Goal: Task Accomplishment & Management: Manage account settings

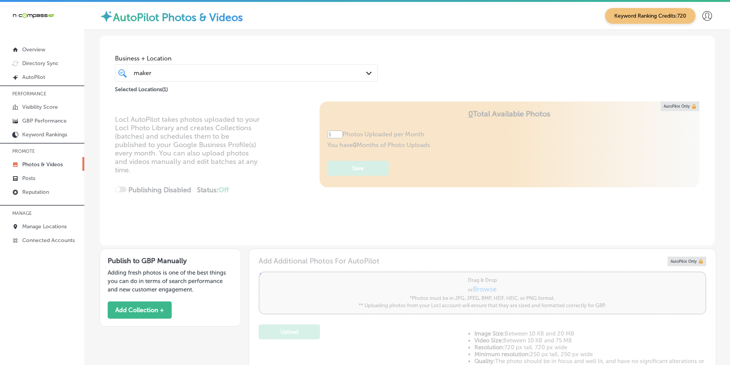
scroll to position [120, 0]
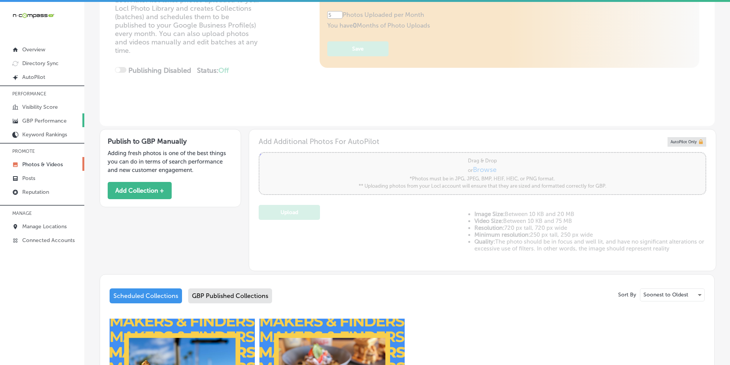
click at [45, 119] on p "GBP Performance" at bounding box center [44, 121] width 44 height 7
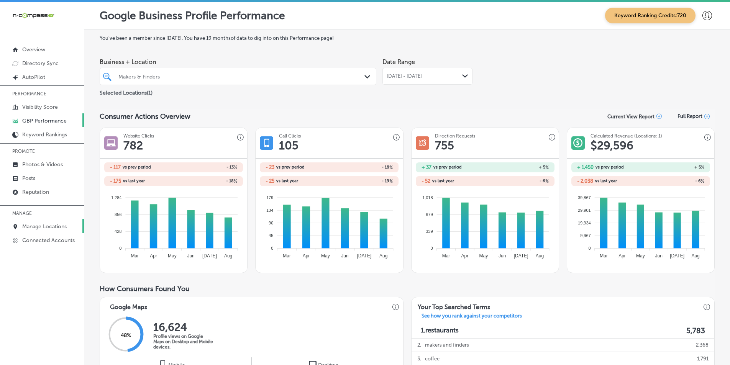
click at [39, 225] on p "Manage Locations" at bounding box center [44, 226] width 44 height 7
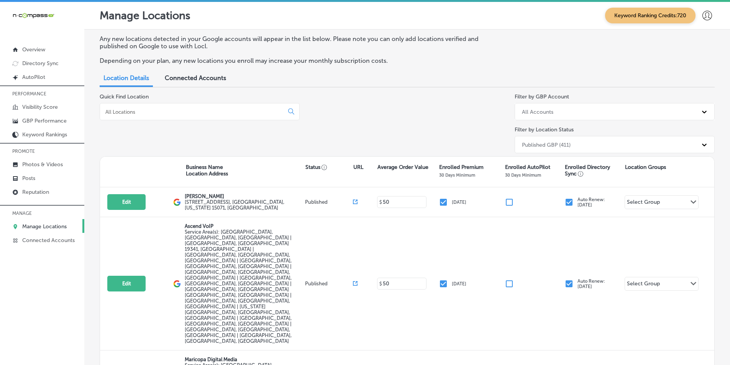
click at [180, 110] on input at bounding box center [193, 111] width 177 height 7
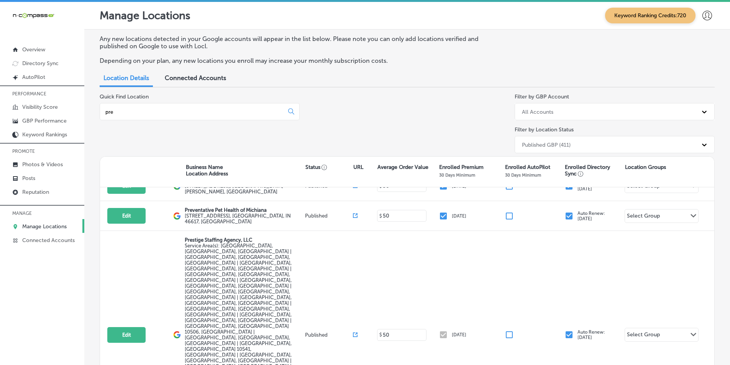
scroll to position [125, 0]
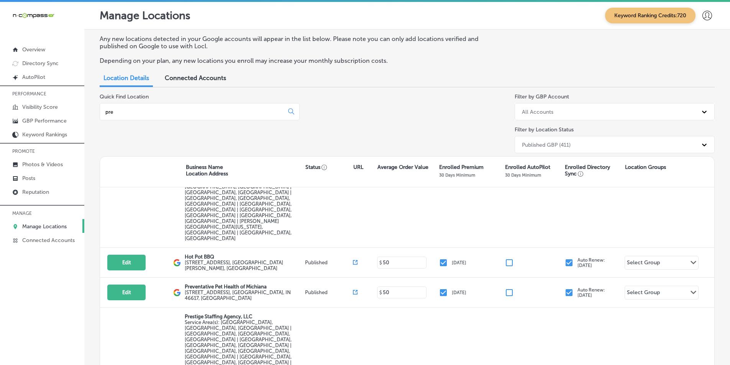
type input "pre"
select select "US"
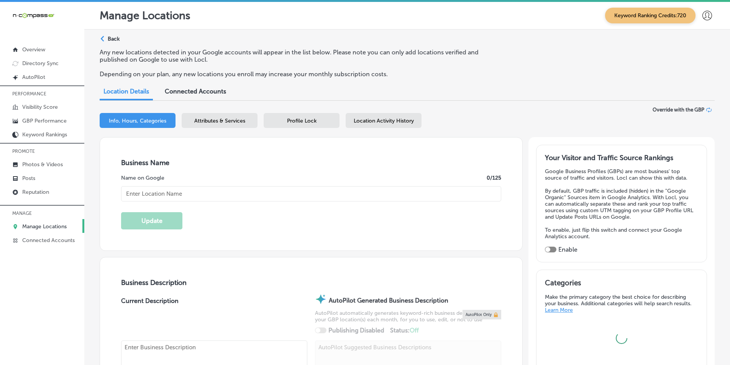
type textarea "Prestige With Integrity Auto Repair in Aurora, CO, specializes in customer-focu…"
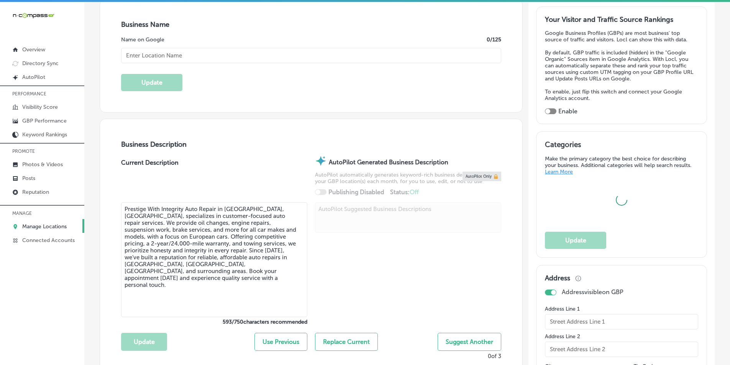
scroll to position [153, 0]
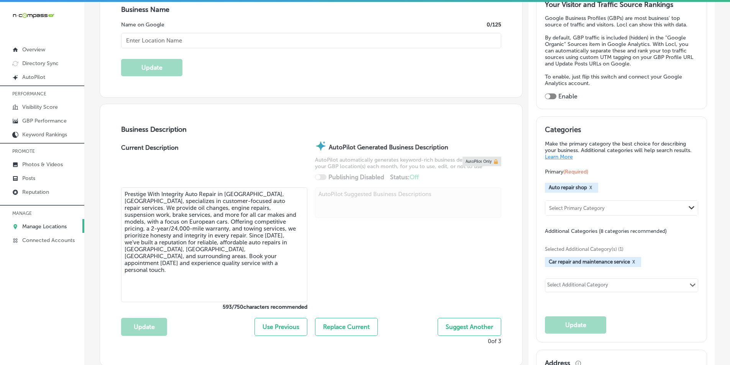
checkbox input "true"
type input "Prestige With Integrity Auto Repair"
type input "15551 E 6th Ave #40"
type input "Aurora"
type input "80011"
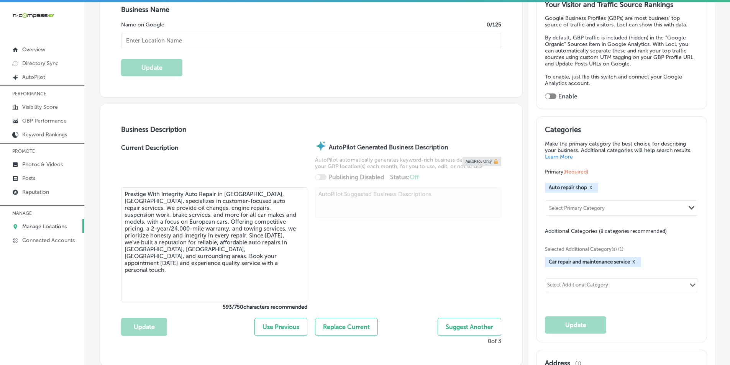
type input "US"
type input "https://www.facebook.com/PrestigeWithIntegrityAutoRepair/"
type input "+1 720 296 6560"
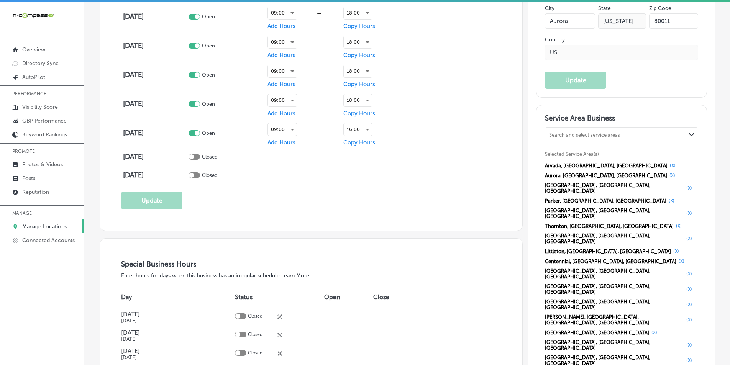
scroll to position [613, 0]
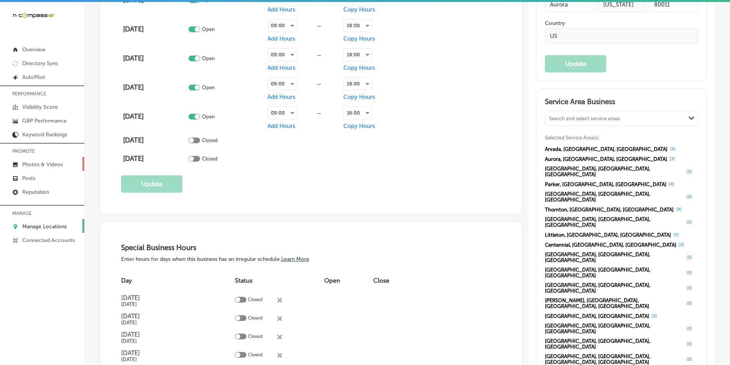
click at [35, 163] on p "Photos & Videos" at bounding box center [42, 164] width 41 height 7
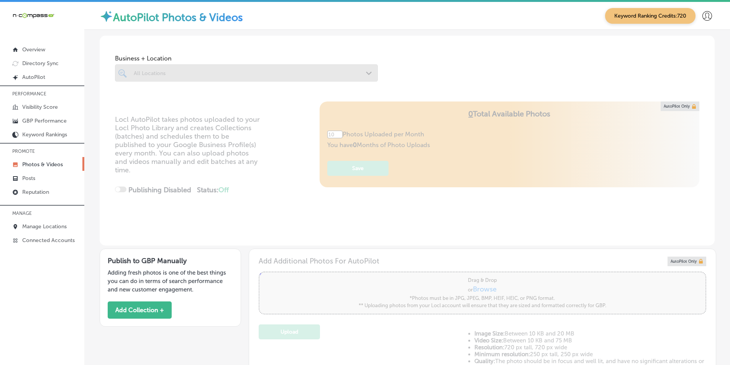
click at [194, 71] on div at bounding box center [246, 72] width 263 height 17
click at [196, 73] on div at bounding box center [246, 72] width 263 height 17
click at [135, 73] on div at bounding box center [246, 72] width 263 height 17
click at [135, 74] on div at bounding box center [246, 72] width 263 height 17
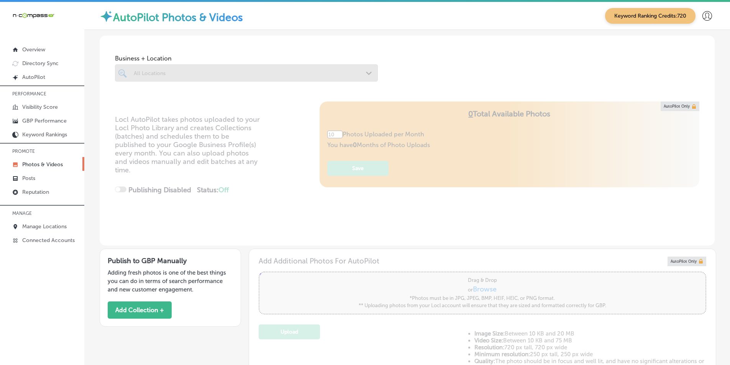
click at [460, 206] on div "Locl AutoPilot takes photos uploaded to your Locl Photo Library and creates Col…" at bounding box center [407, 174] width 615 height 144
click at [205, 70] on div at bounding box center [246, 72] width 263 height 17
click at [164, 77] on div at bounding box center [246, 72] width 263 height 17
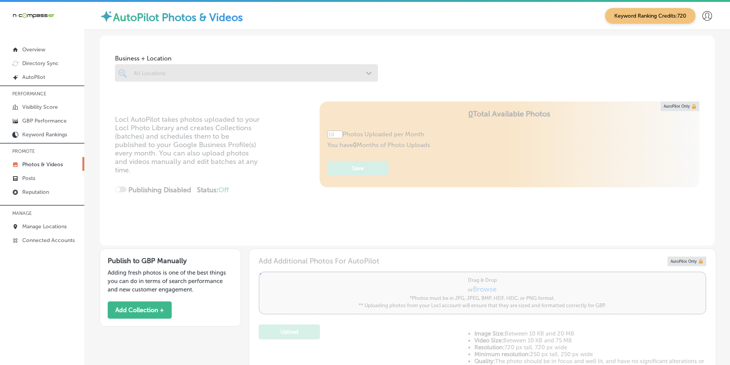
click at [184, 74] on div at bounding box center [246, 72] width 263 height 17
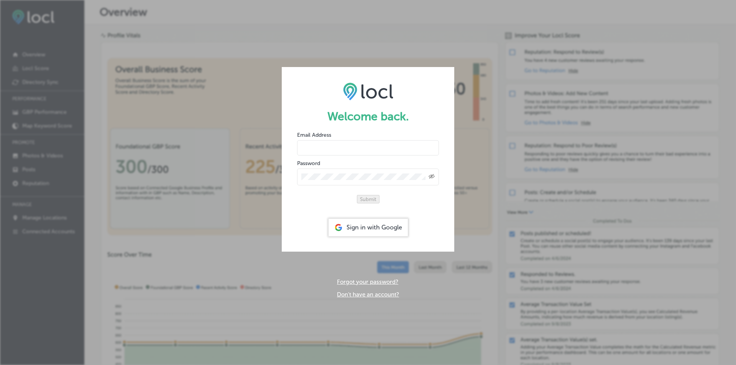
click at [374, 232] on div "Sign in with Google" at bounding box center [368, 228] width 79 height 18
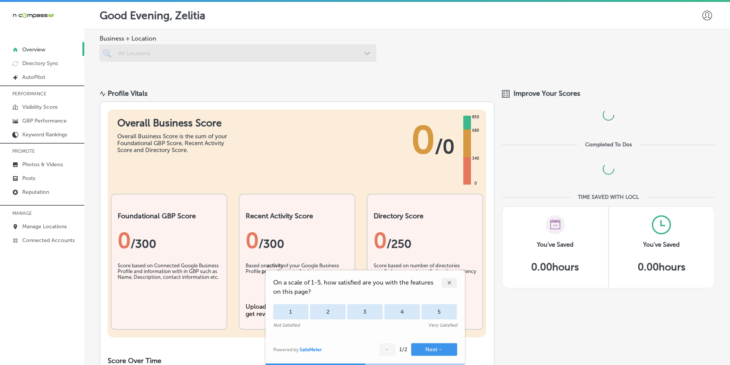
click at [449, 280] on div "✕" at bounding box center [449, 283] width 15 height 10
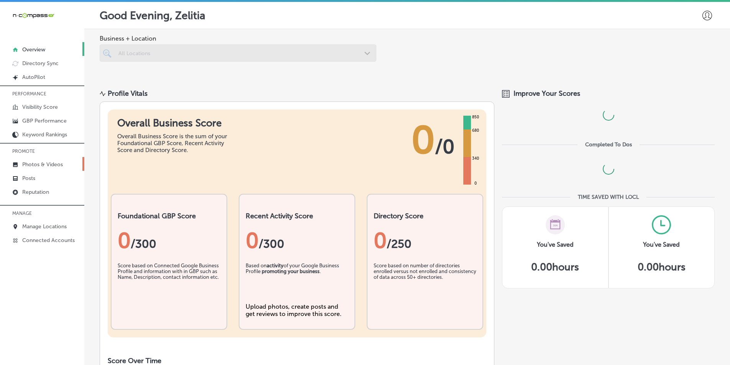
click at [37, 163] on p "Photos & Videos" at bounding box center [42, 164] width 41 height 7
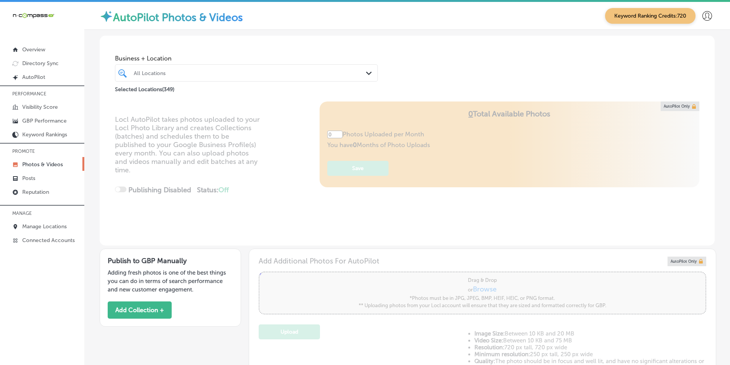
click at [148, 72] on div "All Locations" at bounding box center [250, 73] width 233 height 7
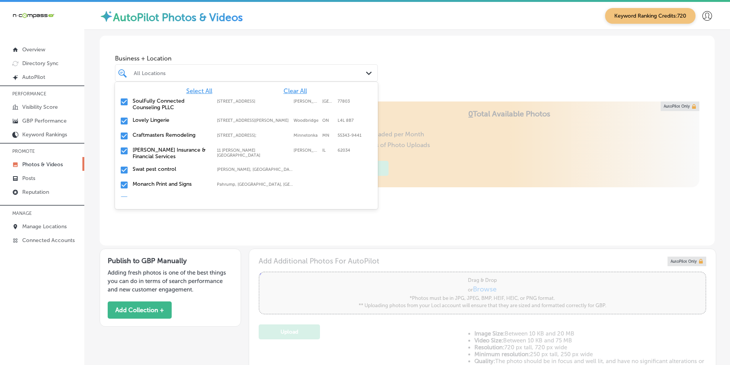
click at [296, 89] on span "Clear All" at bounding box center [295, 90] width 23 height 7
click at [227, 73] on div "All Locations" at bounding box center [250, 73] width 233 height 7
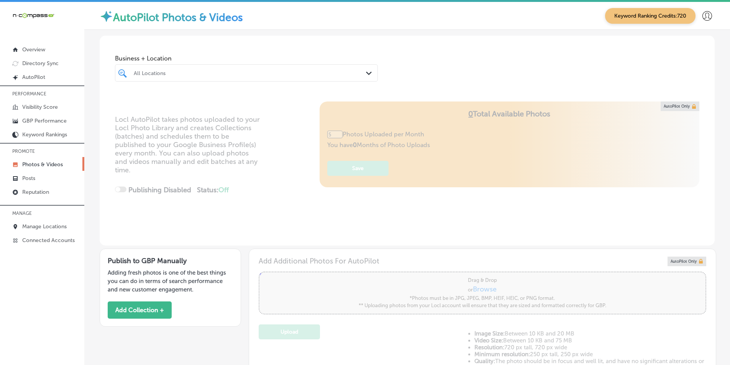
type input "0"
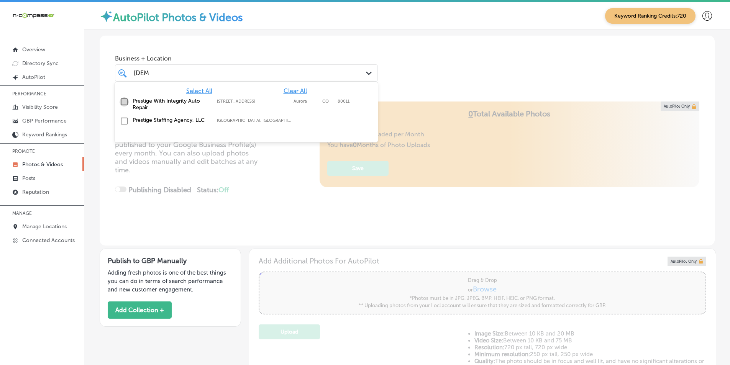
click at [124, 101] on input "checkbox" at bounding box center [124, 101] width 9 height 9
type input "prest"
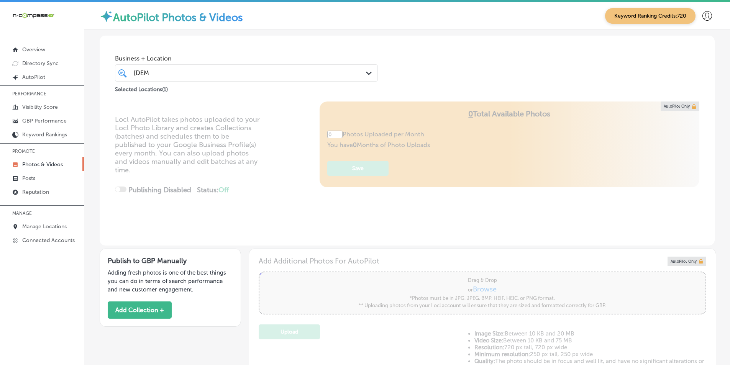
click at [274, 190] on div "Locl AutoPilot takes photos uploaded to your Locl Photo Library and creates Col…" at bounding box center [407, 174] width 615 height 144
type input "5"
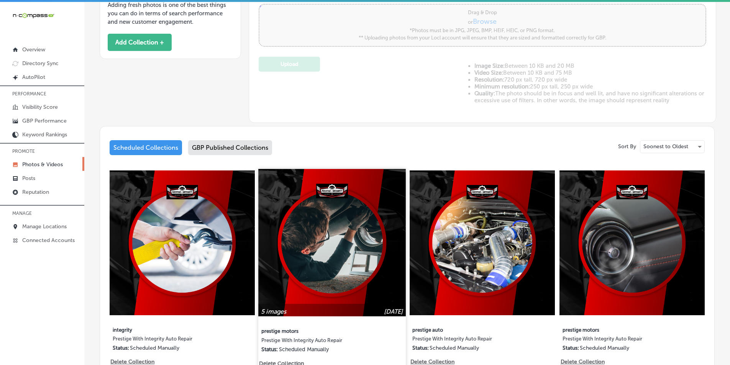
scroll to position [268, 0]
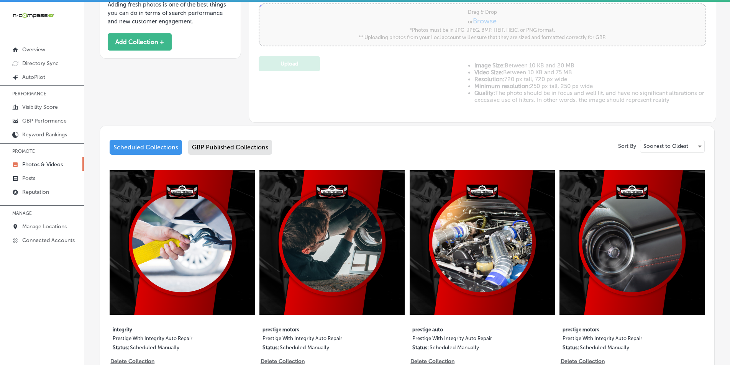
click at [227, 149] on div "GBP Published Collections" at bounding box center [230, 147] width 84 height 15
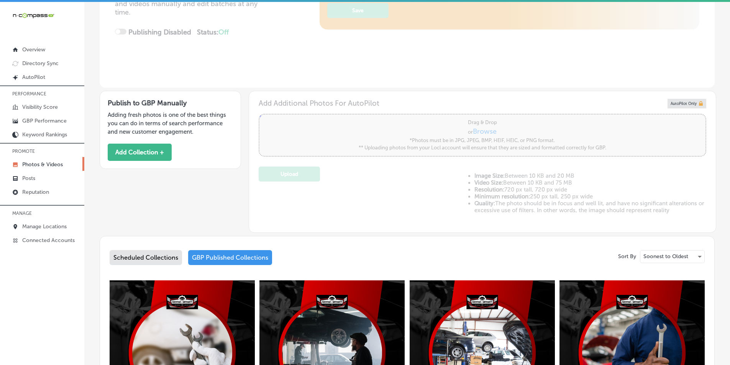
scroll to position [268, 0]
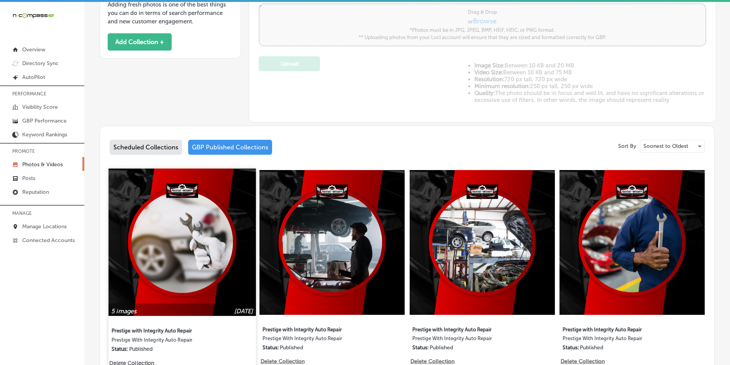
click at [176, 238] on img at bounding box center [181, 242] width 147 height 147
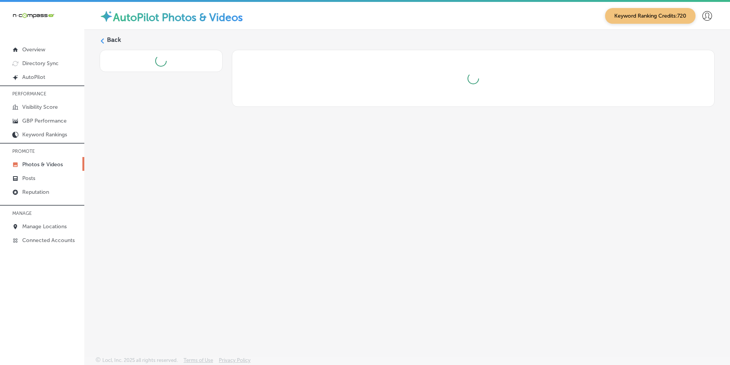
click at [176, 238] on div "Back" at bounding box center [407, 175] width 646 height 291
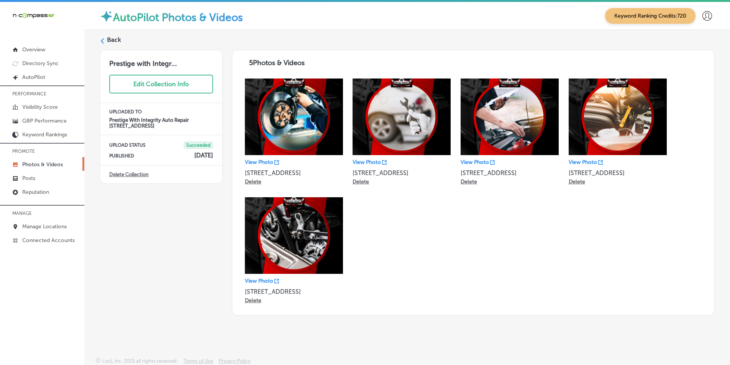
click at [111, 38] on label "Back" at bounding box center [114, 40] width 14 height 8
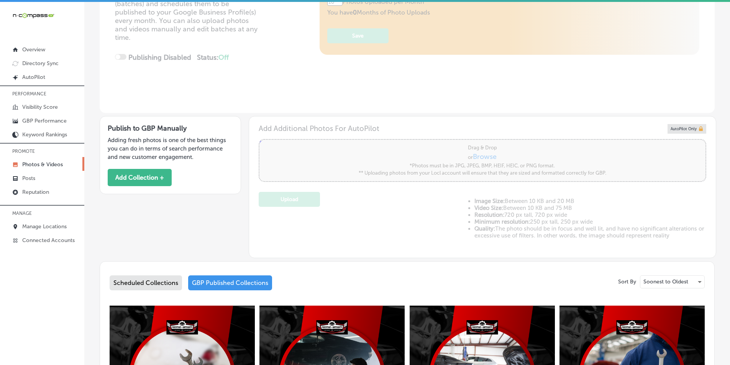
scroll to position [153, 0]
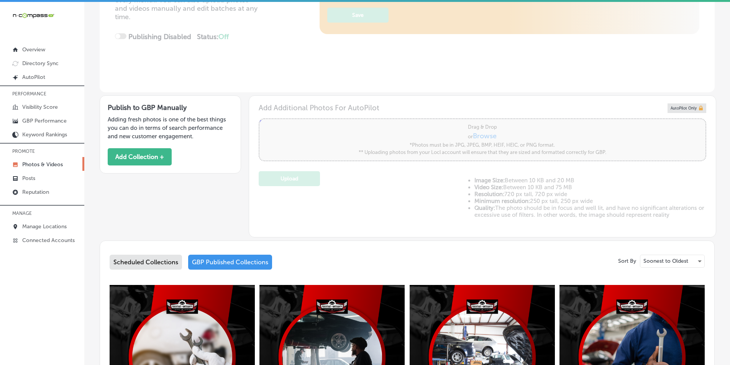
click at [216, 262] on div "GBP Published Collections" at bounding box center [230, 262] width 84 height 15
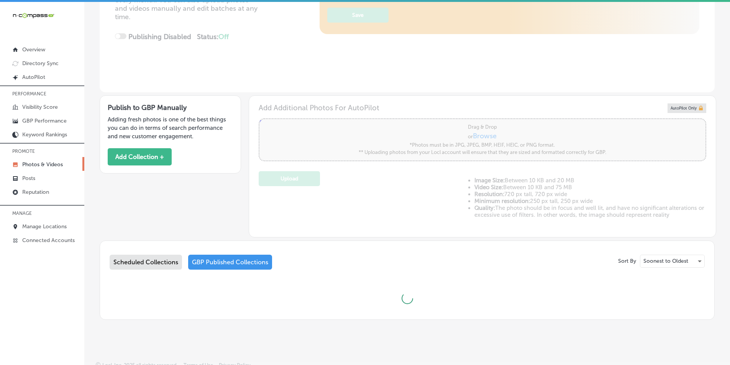
type input "5"
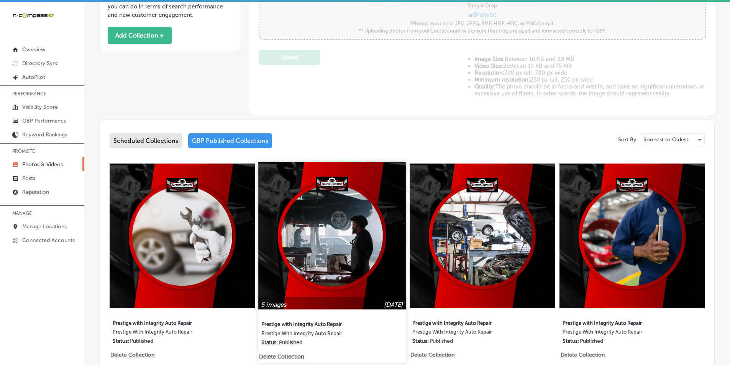
scroll to position [311, 0]
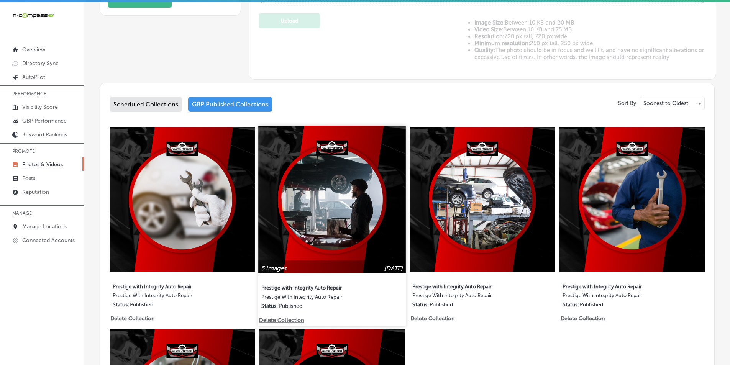
click at [333, 221] on img at bounding box center [332, 199] width 147 height 147
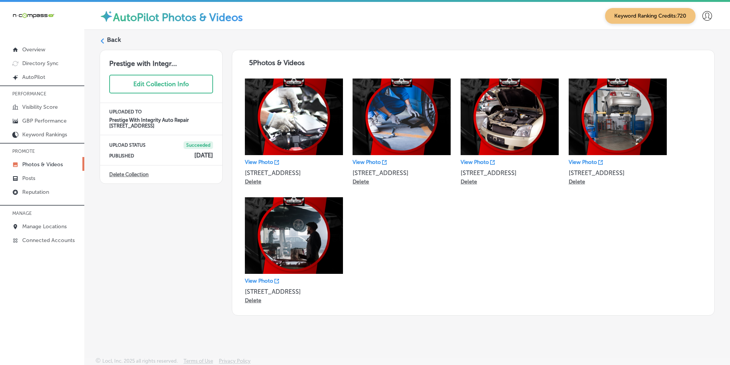
click at [110, 40] on label "Back" at bounding box center [114, 40] width 14 height 8
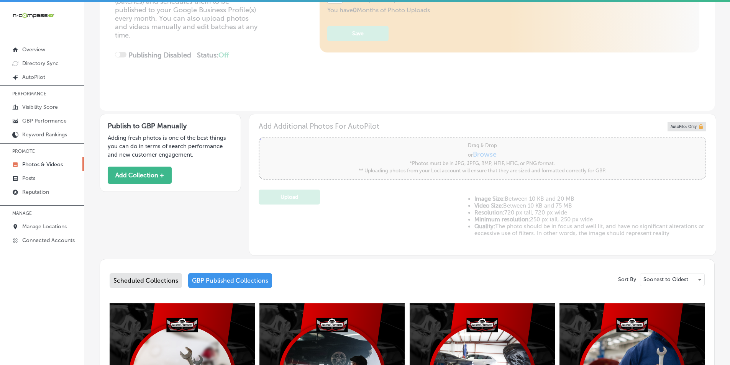
scroll to position [153, 0]
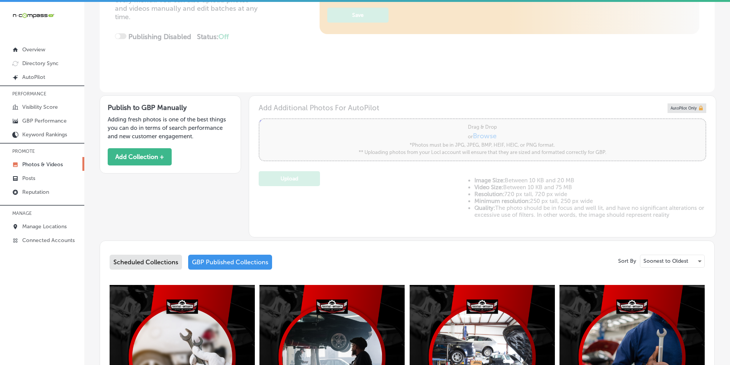
click at [245, 264] on div "GBP Published Collections" at bounding box center [230, 262] width 84 height 15
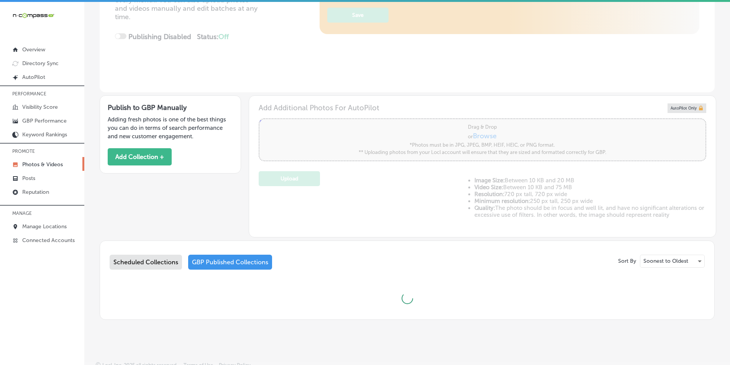
type input "5"
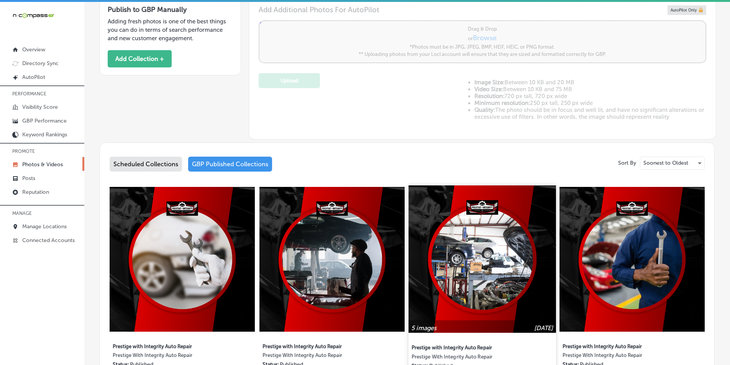
scroll to position [268, 0]
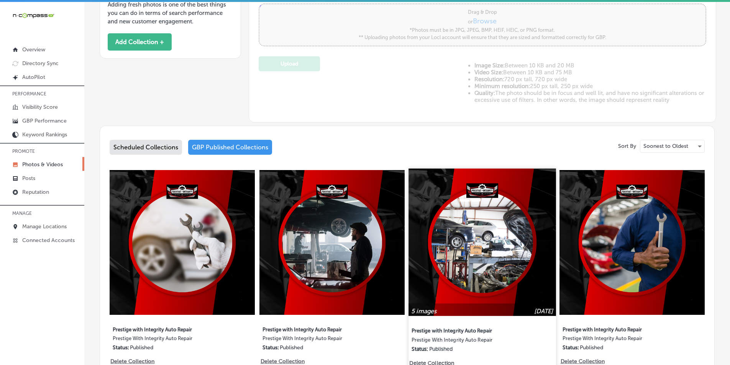
click at [459, 272] on img at bounding box center [482, 242] width 147 height 147
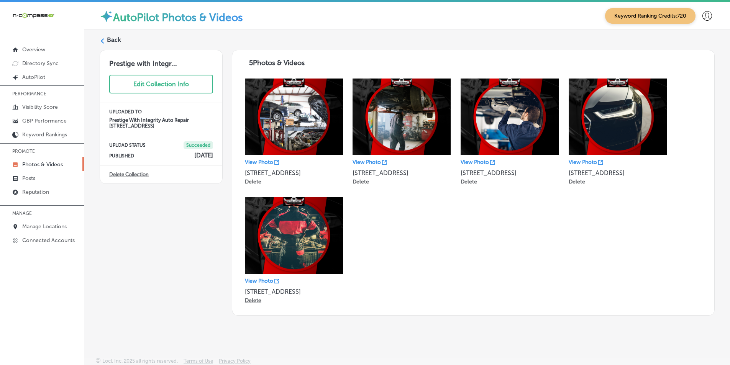
click at [106, 40] on div "Back" at bounding box center [407, 43] width 615 height 14
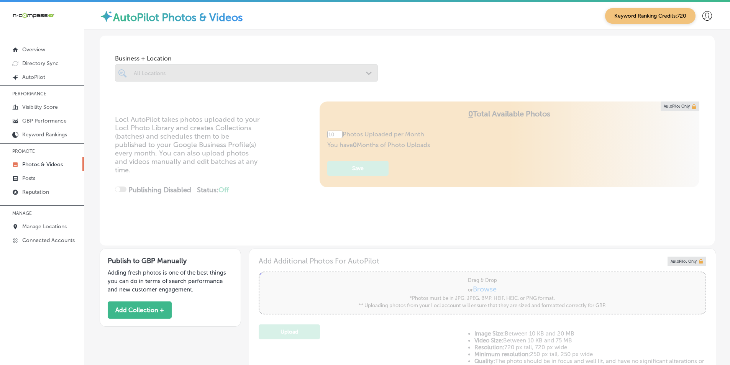
type input "5"
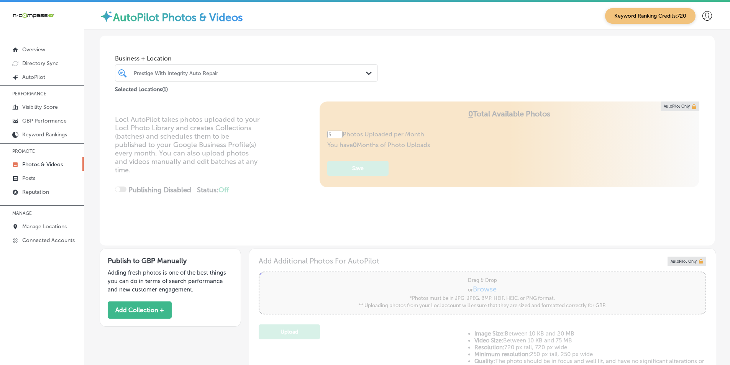
click at [184, 72] on div "Prestige With Integrity Auto Repair" at bounding box center [250, 73] width 233 height 7
click at [158, 74] on div "Prestige With Integrity Auto Repair" at bounding box center [250, 73] width 233 height 7
click at [134, 71] on div "Prestige With Integrity Auto Repair" at bounding box center [250, 73] width 233 height 7
click at [220, 71] on div "Prestige With Integrity Auto Repair" at bounding box center [250, 73] width 233 height 7
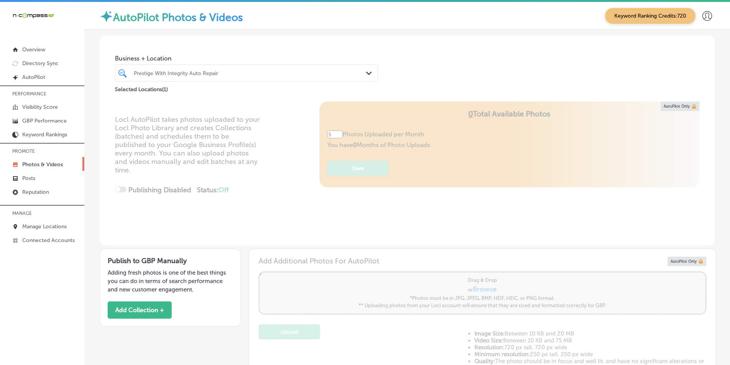
click at [220, 71] on div "Prestige With Integrity Auto Repair" at bounding box center [250, 73] width 233 height 7
click at [220, 69] on div at bounding box center [235, 73] width 204 height 10
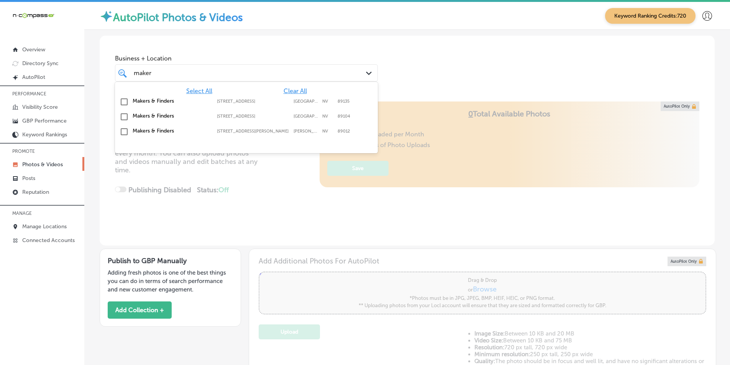
click at [123, 100] on input "checkbox" at bounding box center [124, 101] width 9 height 9
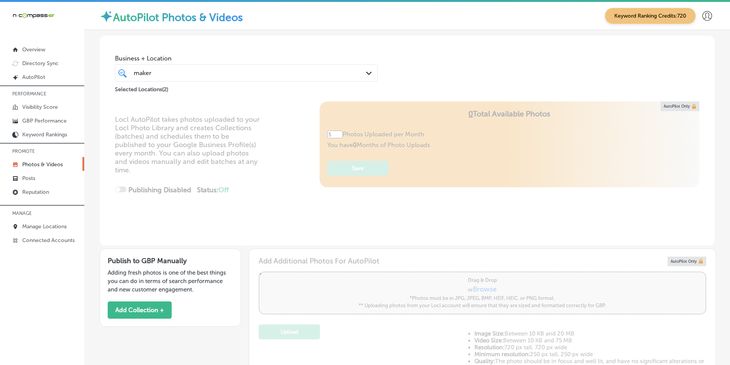
click at [286, 183] on div "Locl AutoPilot takes photos uploaded to your Locl Photo Library and creates Col…" at bounding box center [407, 174] width 615 height 144
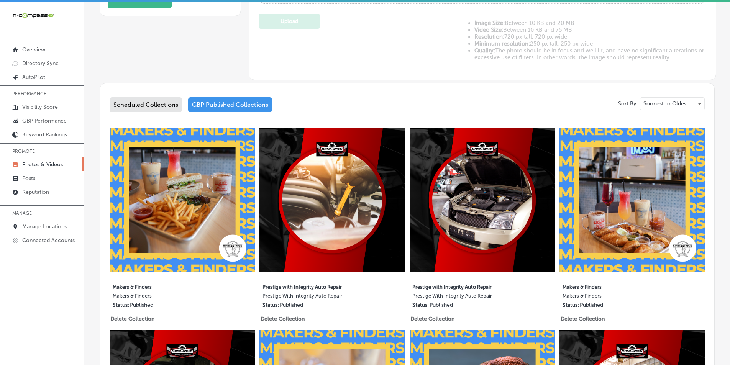
scroll to position [345, 0]
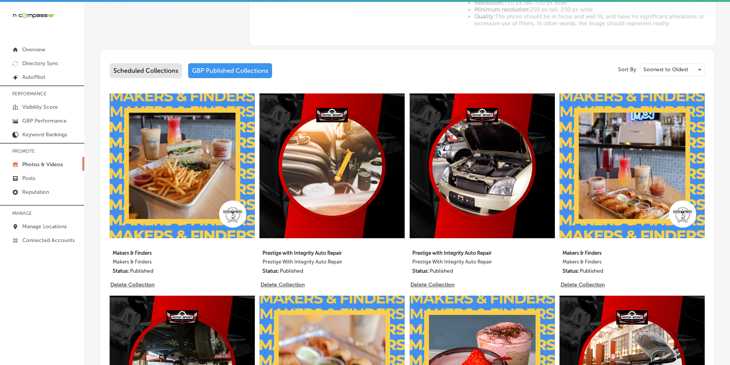
click at [153, 71] on div "Scheduled Collections" at bounding box center [146, 70] width 72 height 15
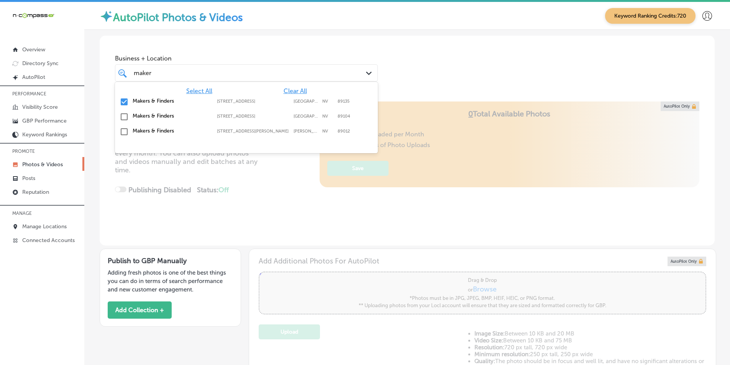
click at [305, 76] on div "maker maker" at bounding box center [235, 73] width 204 height 10
click at [299, 90] on span "Clear All" at bounding box center [295, 90] width 23 height 7
click at [301, 92] on span "Clear All" at bounding box center [295, 90] width 23 height 7
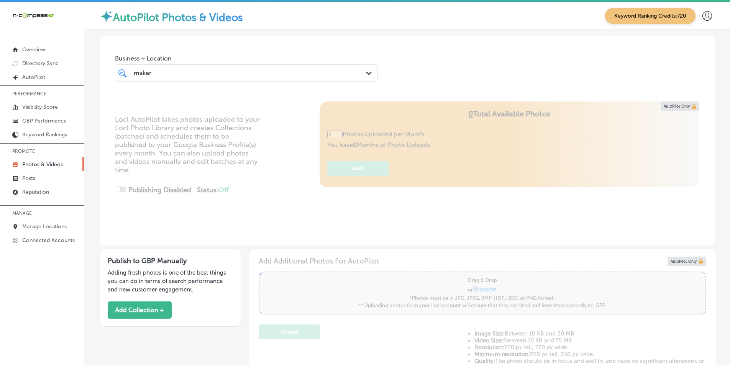
drag, startPoint x: 159, startPoint y: 74, endPoint x: 147, endPoint y: 75, distance: 11.9
click at [148, 75] on div "maker maker" at bounding box center [235, 73] width 204 height 10
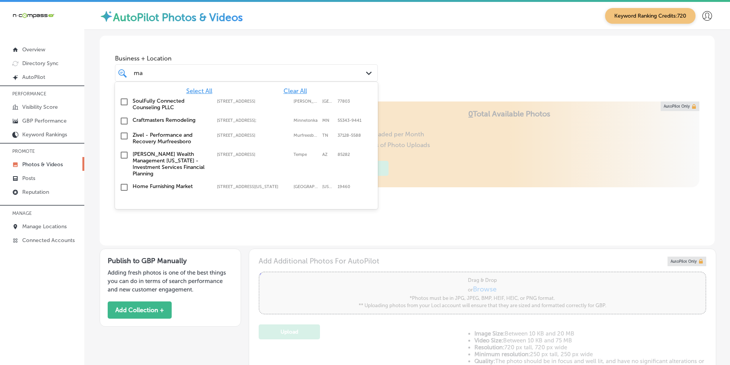
type input "m"
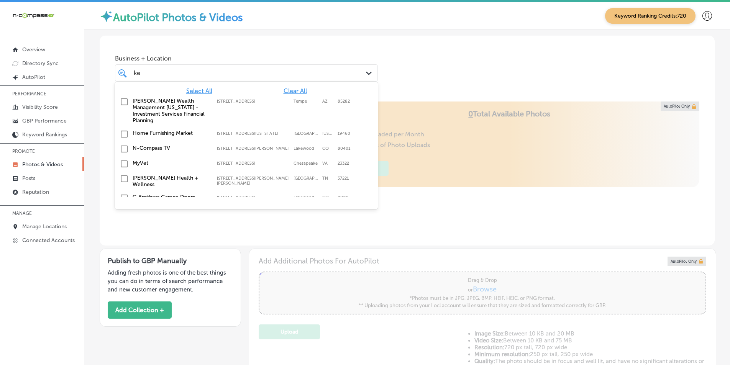
type input "k"
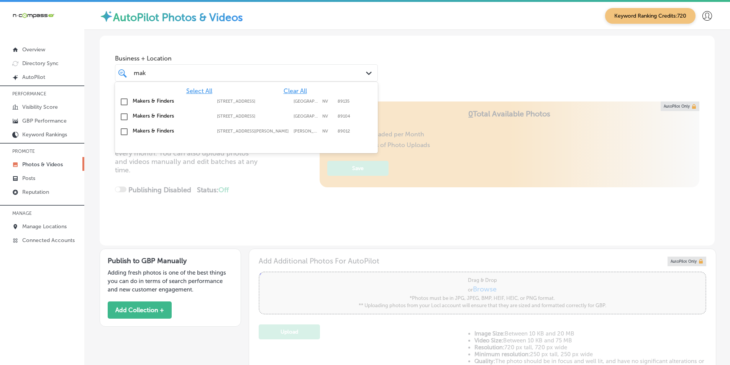
click at [123, 100] on input "checkbox" at bounding box center [124, 101] width 9 height 9
type input "mak"
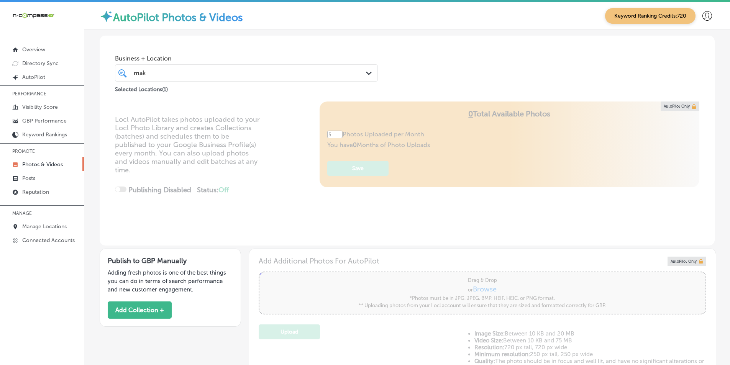
click at [268, 177] on div "Locl AutoPilot takes photos uploaded to your Locl Photo Library and creates Col…" at bounding box center [407, 174] width 615 height 144
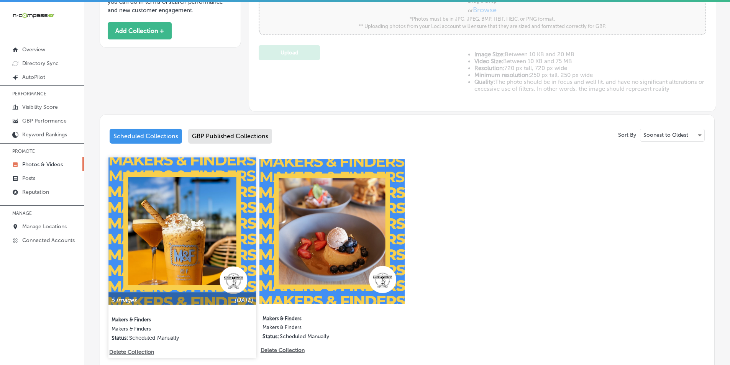
scroll to position [307, 0]
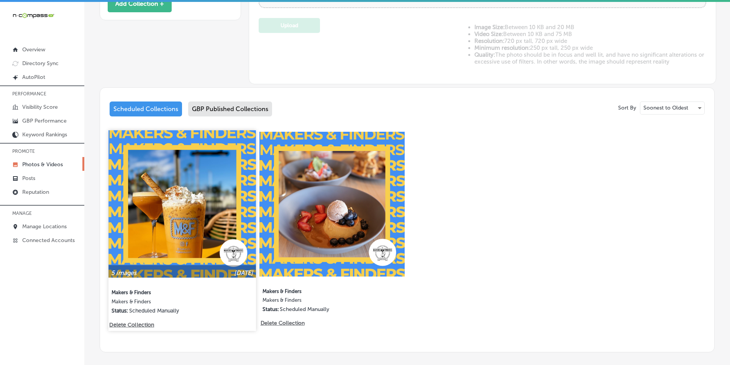
type input "5"
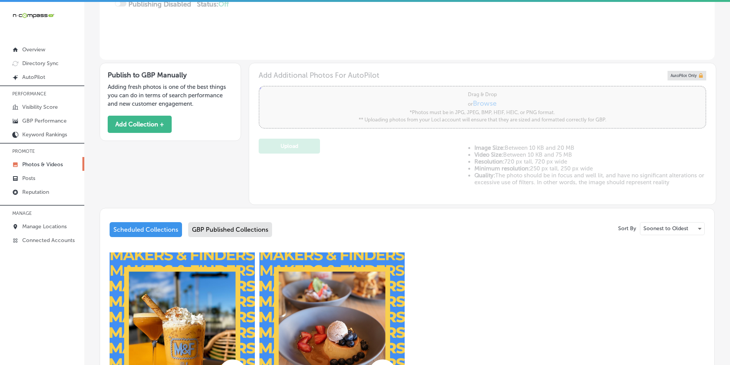
scroll to position [268, 0]
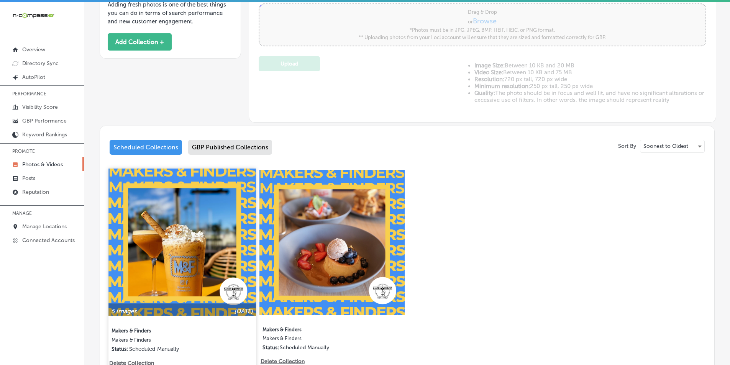
click at [200, 225] on img at bounding box center [181, 242] width 147 height 147
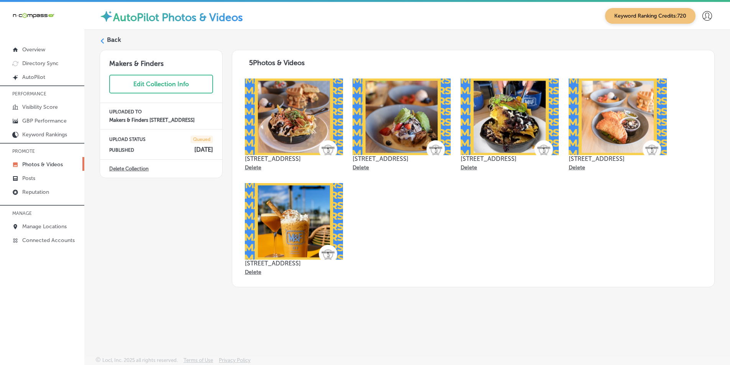
click at [110, 39] on label "Back" at bounding box center [114, 40] width 14 height 8
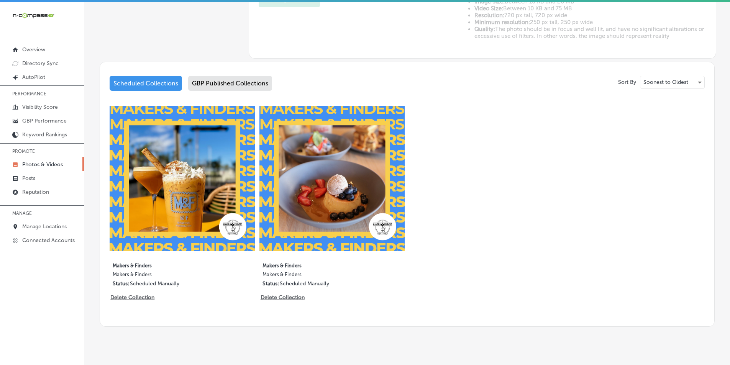
scroll to position [342, 0]
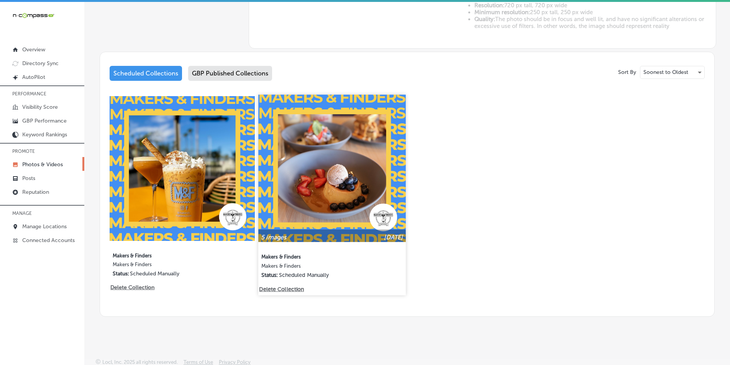
click at [330, 194] on img at bounding box center [332, 168] width 147 height 147
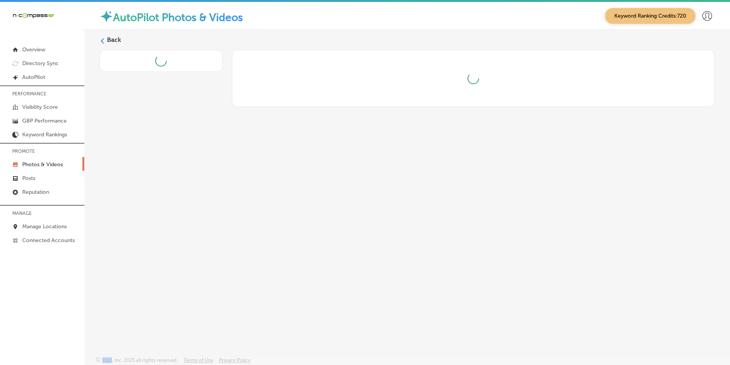
click at [330, 194] on div "Back" at bounding box center [407, 175] width 646 height 291
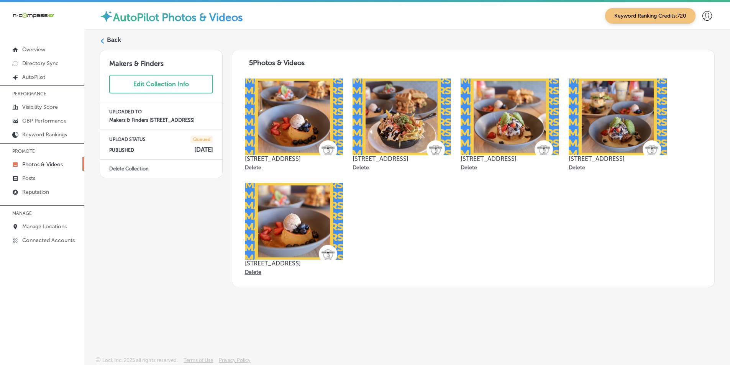
click at [103, 44] on div at bounding box center [102, 41] width 5 height 7
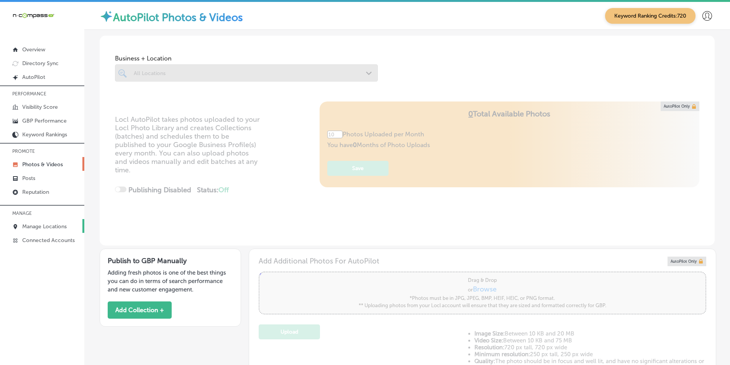
click at [41, 224] on p "Manage Locations" at bounding box center [44, 226] width 44 height 7
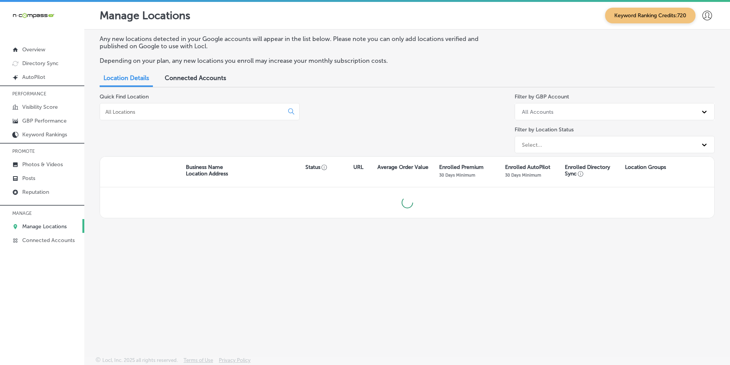
click at [181, 111] on input at bounding box center [193, 111] width 177 height 7
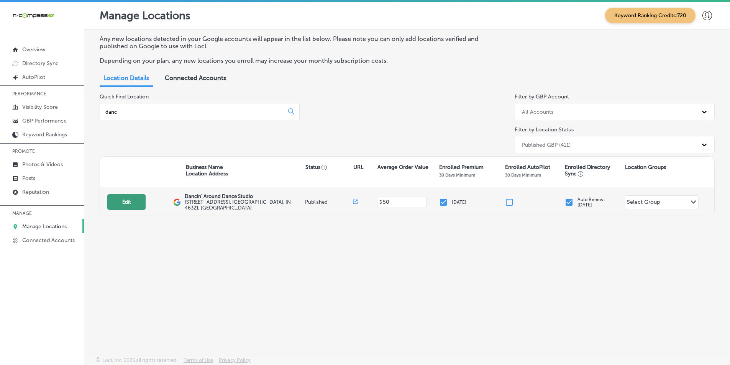
type input "danc"
click at [123, 197] on button "Edit" at bounding box center [126, 202] width 38 height 16
select select "US"
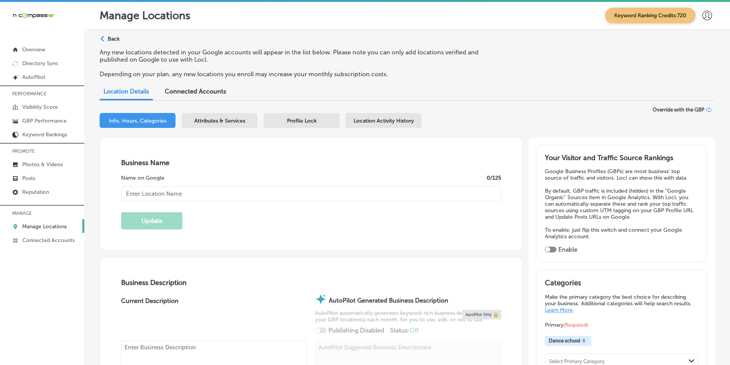
checkbox input "true"
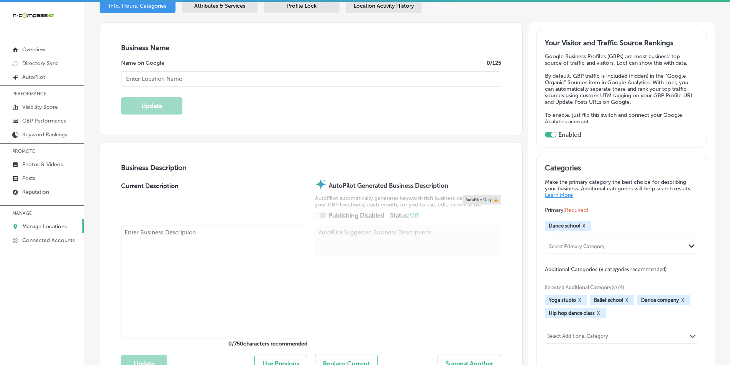
type input "Dancin' Around Dance Studio"
type input "[STREET_ADDRESS]"
type input "Munster"
type input "46321"
type input "US"
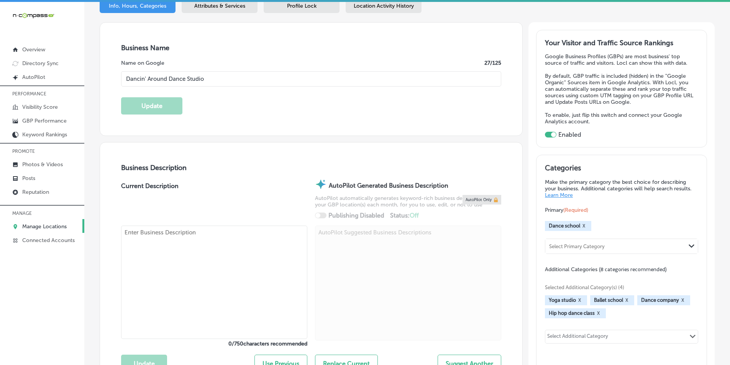
type input "http://www.dancinaround.net/"
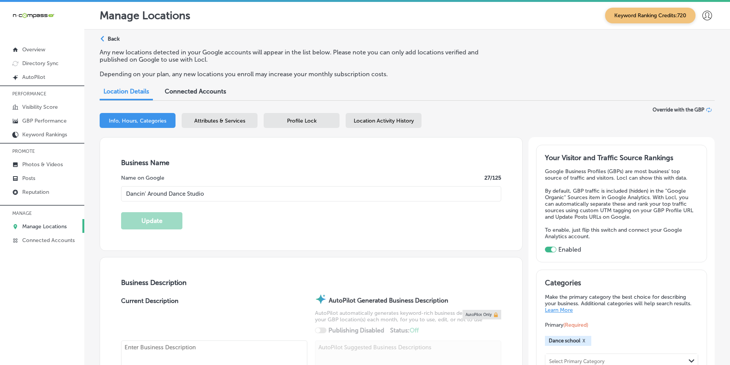
type textarea "Dancin' Around Dance Studio is a family-owned dance studio in Munster, IN, offe…"
type input "+1 219 237 2666"
select select "US"
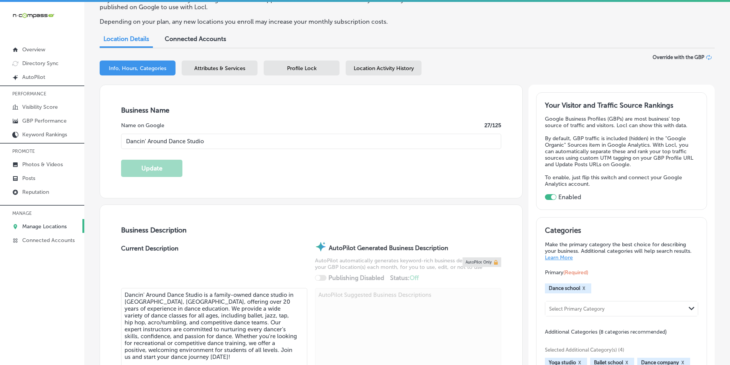
scroll to position [38, 0]
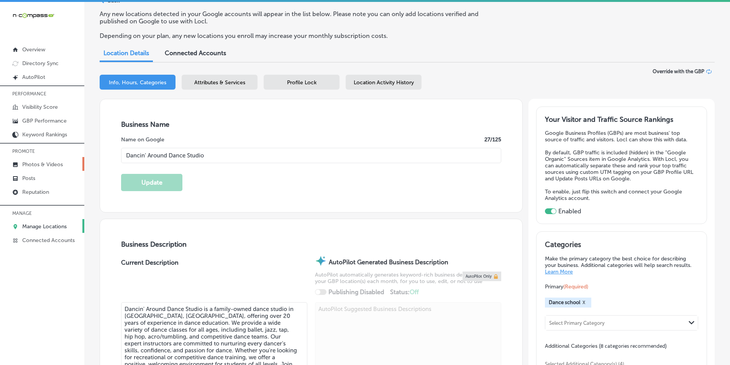
click at [51, 163] on p "Photos & Videos" at bounding box center [42, 164] width 41 height 7
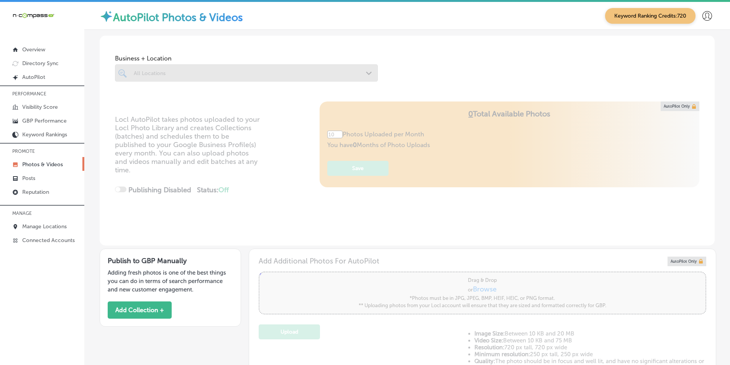
click at [184, 70] on div at bounding box center [246, 72] width 263 height 17
type input "5"
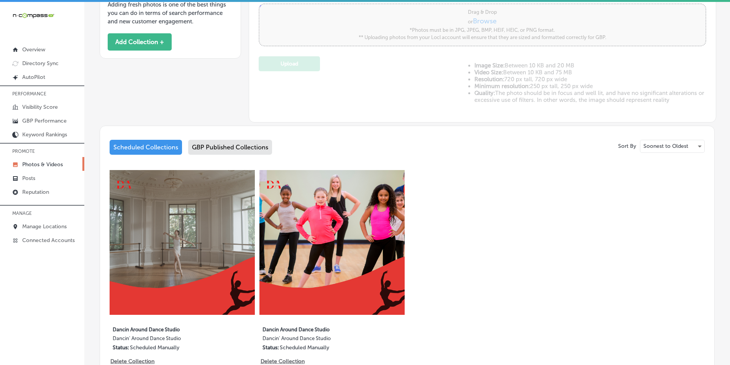
scroll to position [307, 0]
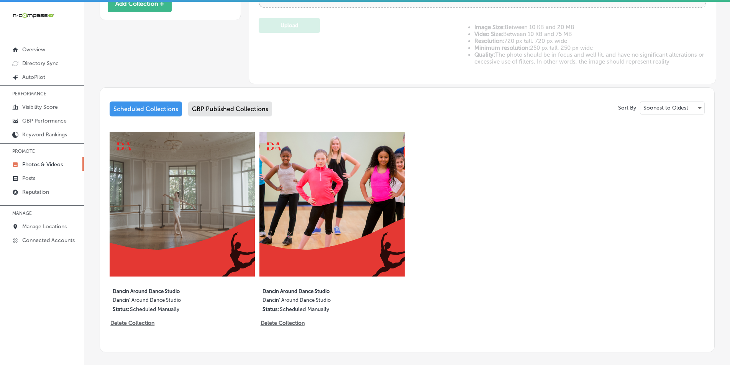
click at [216, 107] on div "GBP Published Collections" at bounding box center [230, 109] width 84 height 15
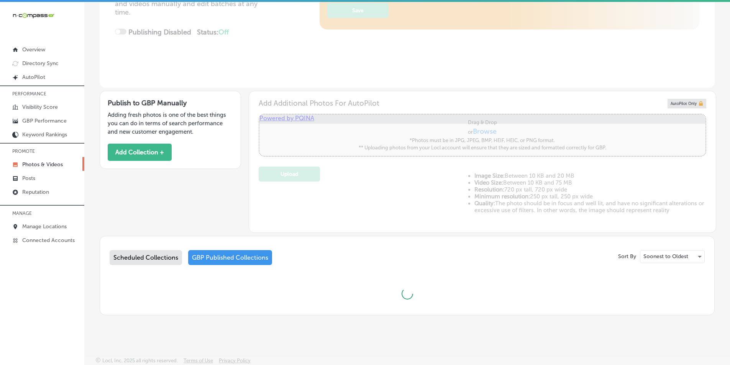
scroll to position [307, 0]
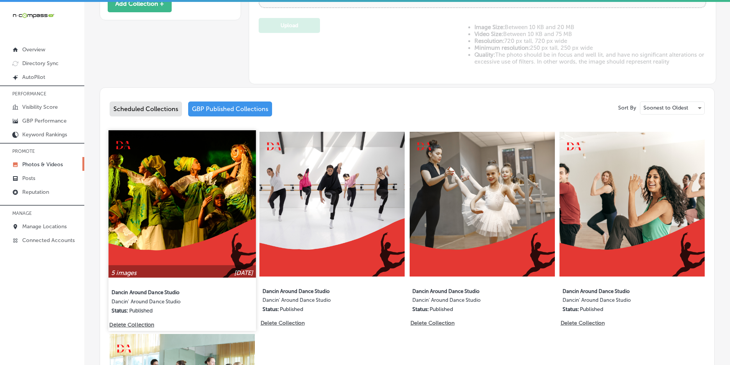
click at [189, 198] on img at bounding box center [181, 203] width 147 height 147
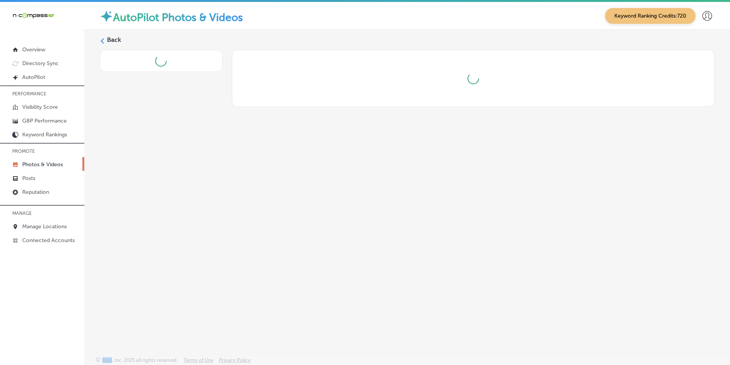
click at [189, 198] on div "Back" at bounding box center [407, 175] width 646 height 291
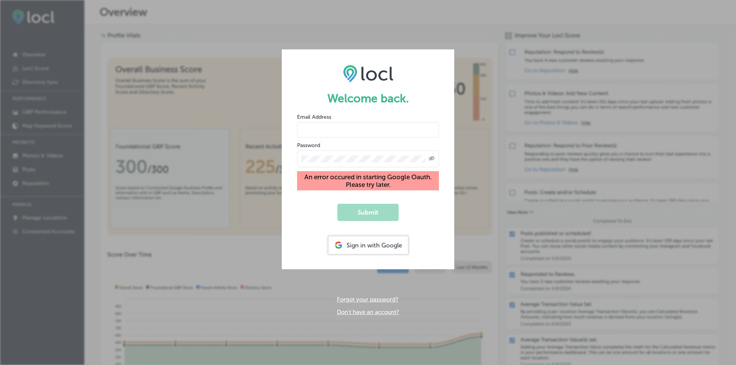
click at [373, 237] on div "Sign in with Google" at bounding box center [368, 246] width 79 height 18
click at [357, 240] on div "Sign in with Google" at bounding box center [368, 246] width 79 height 18
click at [370, 238] on div "Sign in with Google" at bounding box center [368, 246] width 79 height 18
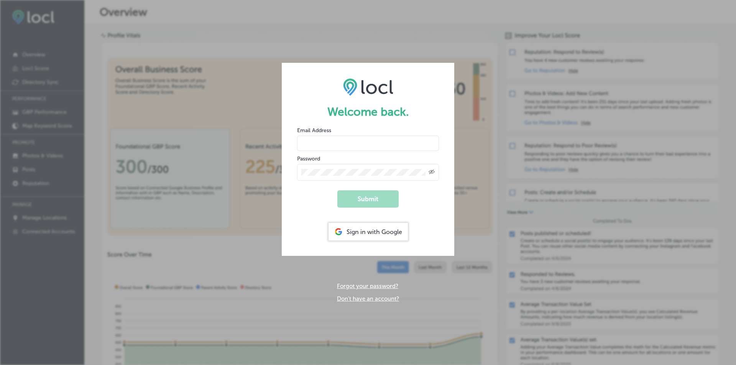
click at [170, 309] on div "Welcome back. Email Address Password Created with Sketch. Submit Sign in with G…" at bounding box center [368, 182] width 736 height 365
click at [358, 236] on div "Sign in with Google" at bounding box center [368, 232] width 79 height 18
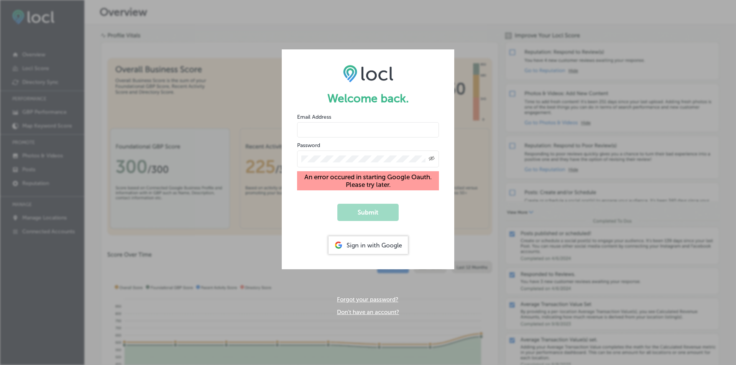
click at [368, 246] on div "Sign in with Google" at bounding box center [368, 246] width 79 height 18
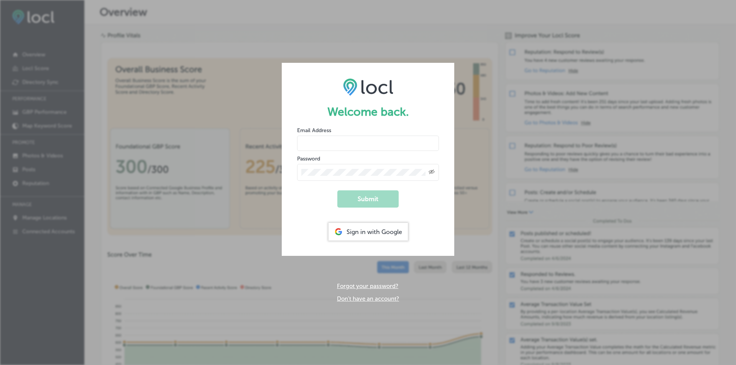
click at [369, 232] on div "Sign in with Google" at bounding box center [368, 232] width 79 height 18
click at [366, 231] on div "Sign in with Google" at bounding box center [368, 232] width 79 height 18
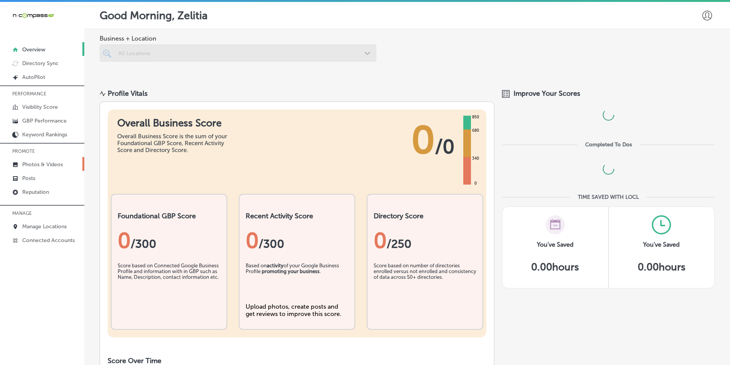
click at [48, 161] on p "Photos & Videos" at bounding box center [42, 164] width 41 height 7
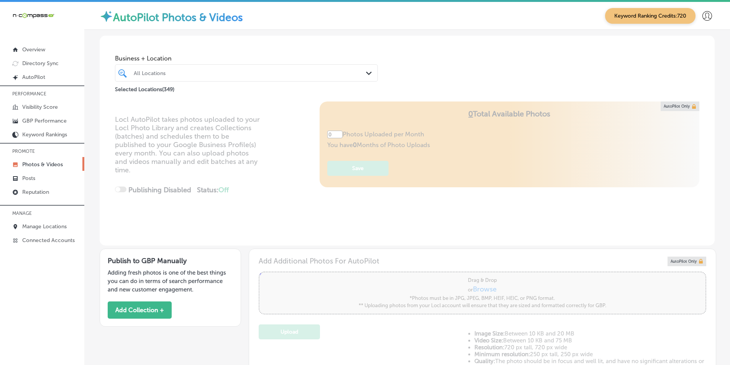
type input "5"
click at [184, 69] on div at bounding box center [235, 73] width 204 height 10
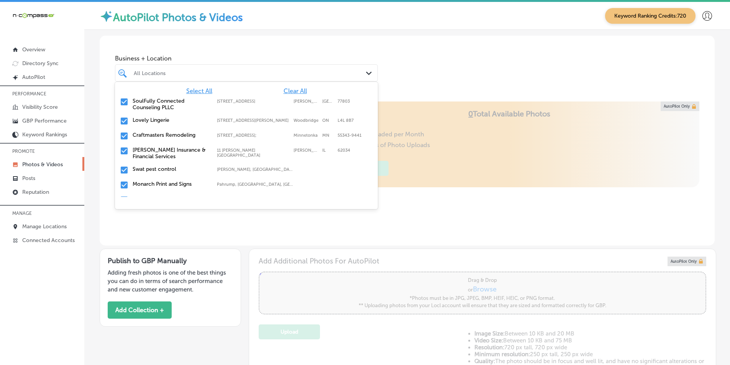
click at [287, 89] on span "Clear All" at bounding box center [295, 90] width 23 height 7
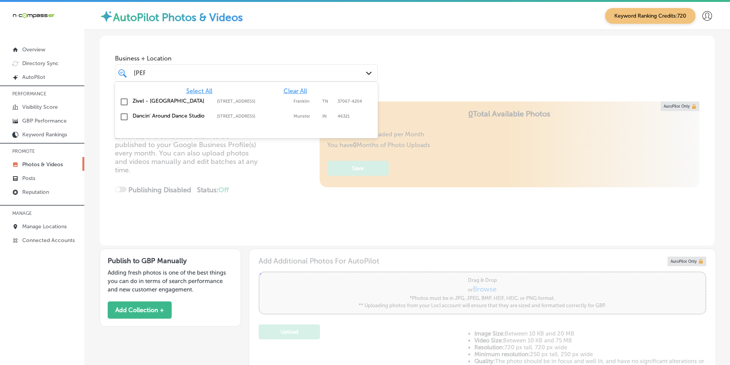
click at [125, 116] on input "checkbox" at bounding box center [124, 116] width 9 height 9
type input "[PERSON_NAME]"
click at [232, 173] on div "Locl AutoPilot takes photos uploaded to your Locl Photo Library and creates Col…" at bounding box center [407, 174] width 615 height 144
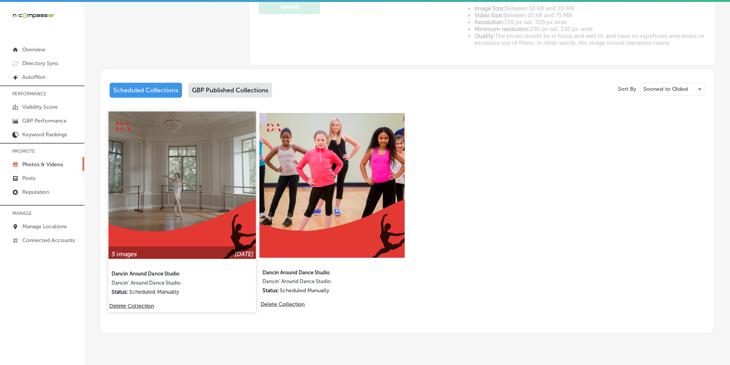
scroll to position [342, 0]
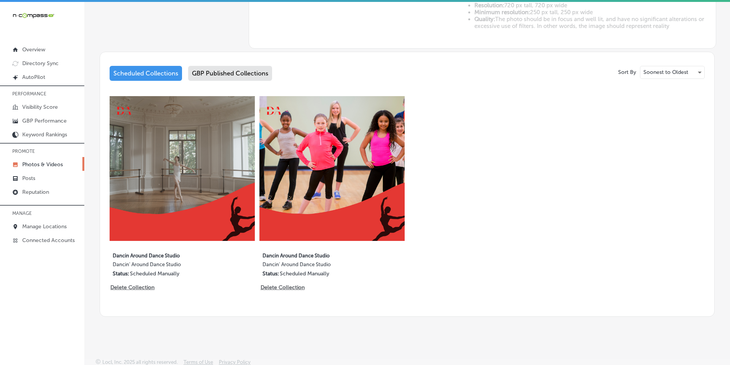
click at [228, 75] on div "GBP Published Collections" at bounding box center [230, 73] width 84 height 15
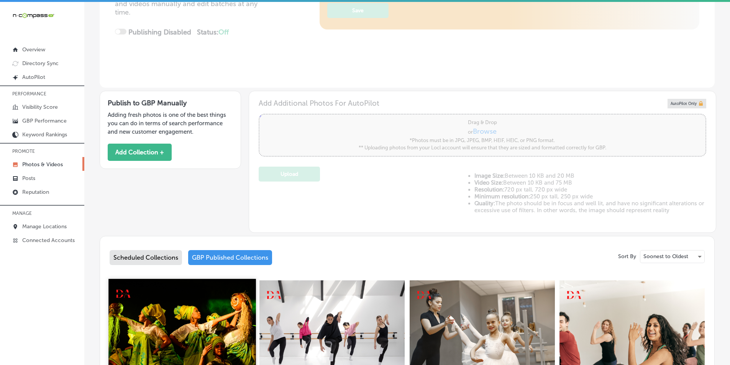
scroll to position [342, 0]
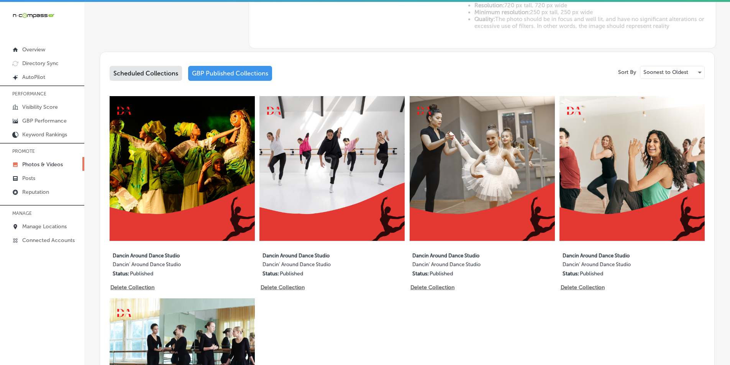
click at [303, 178] on img at bounding box center [332, 168] width 145 height 145
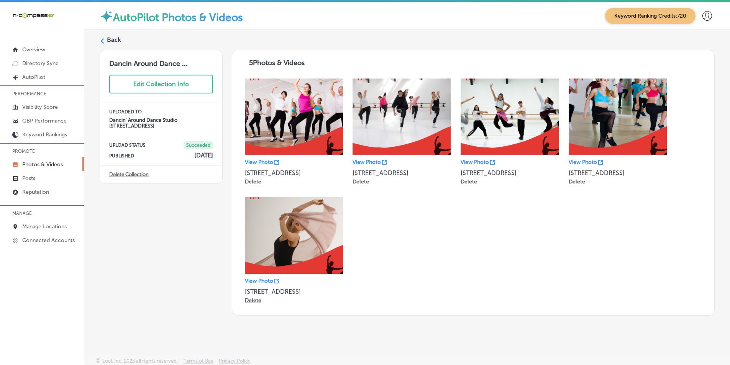
click at [102, 37] on div "Back" at bounding box center [407, 43] width 615 height 14
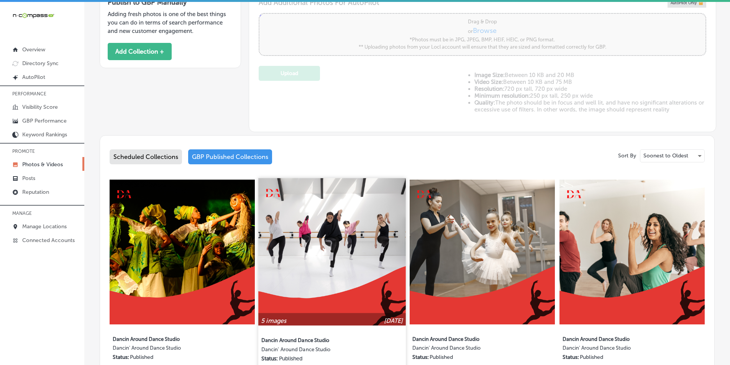
scroll to position [268, 0]
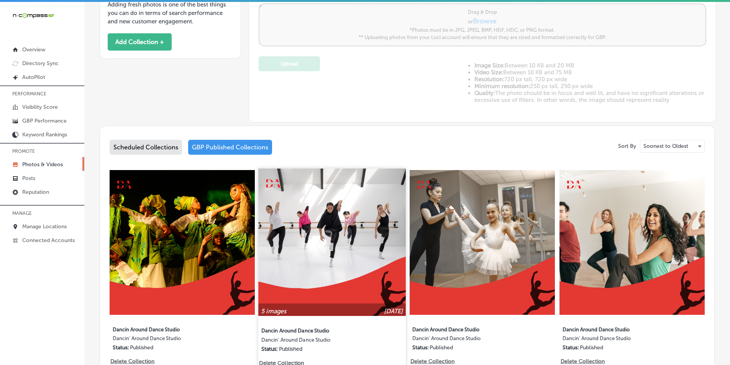
type input "5"
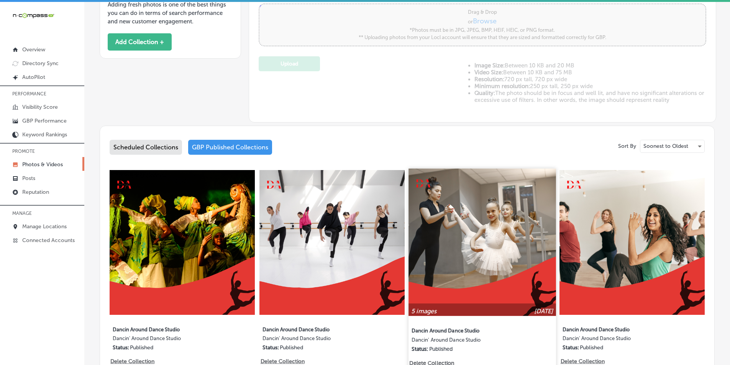
click at [457, 228] on img at bounding box center [482, 242] width 147 height 147
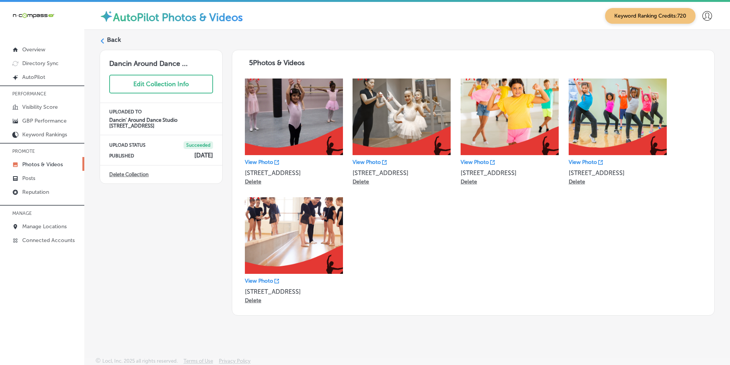
click at [100, 39] on icon at bounding box center [102, 40] width 5 height 5
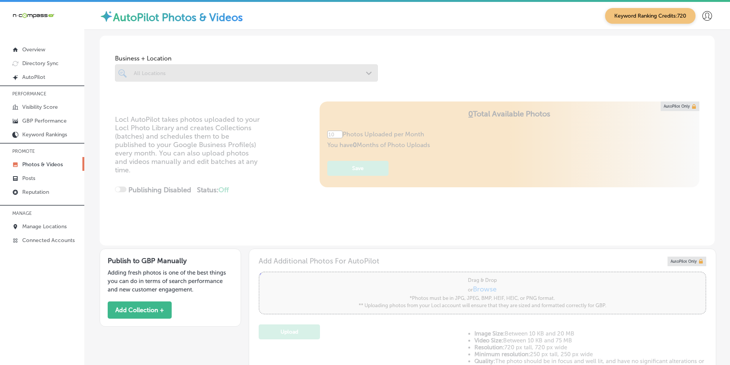
click at [184, 69] on div at bounding box center [246, 72] width 263 height 17
type input "5"
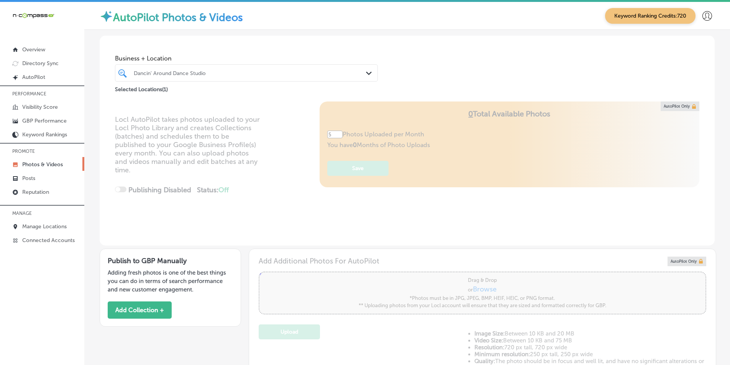
click at [209, 72] on div "Dancin' Around Dance Studio" at bounding box center [250, 73] width 233 height 7
click at [209, 71] on div "Dancin' Around Dance Studio" at bounding box center [250, 73] width 233 height 7
click at [210, 71] on div "Dancin' Around Dance Studio" at bounding box center [250, 73] width 233 height 7
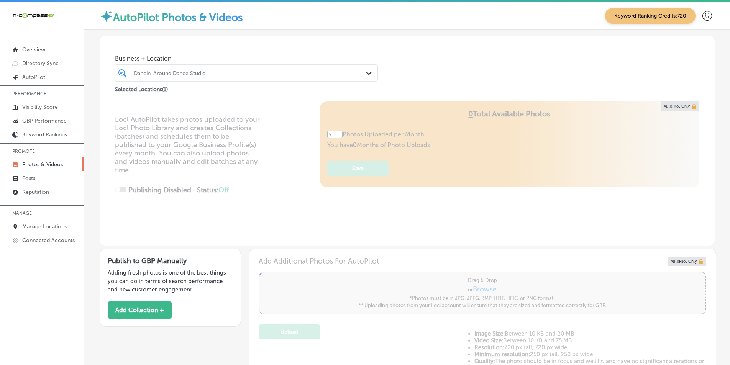
click at [135, 72] on div "Dancin' Around Dance Studio" at bounding box center [246, 73] width 233 height 12
click at [124, 100] on div "Business + Location Dancin' Around Dance Studio Path Created with Sketch. Selec…" at bounding box center [407, 69] width 615 height 66
click at [164, 74] on div "Dancin' Around Dance Studio" at bounding box center [250, 73] width 233 height 7
click at [178, 71] on div "Dancin' Around Dance Studio" at bounding box center [250, 73] width 233 height 7
click at [192, 70] on div "Dancin' Around Dance Studio" at bounding box center [250, 73] width 233 height 7
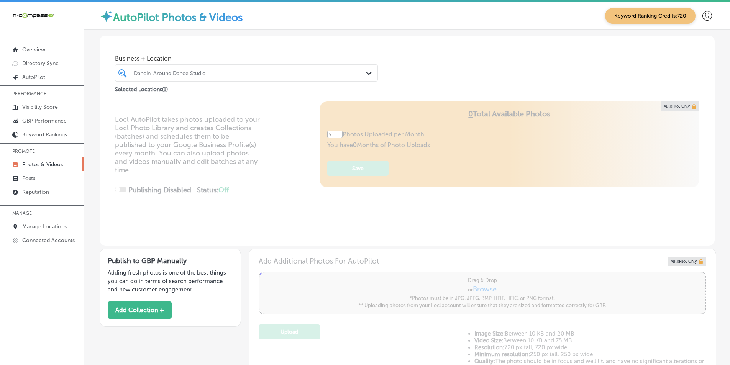
click at [192, 70] on div "Dancin' Around Dance Studio" at bounding box center [250, 73] width 233 height 7
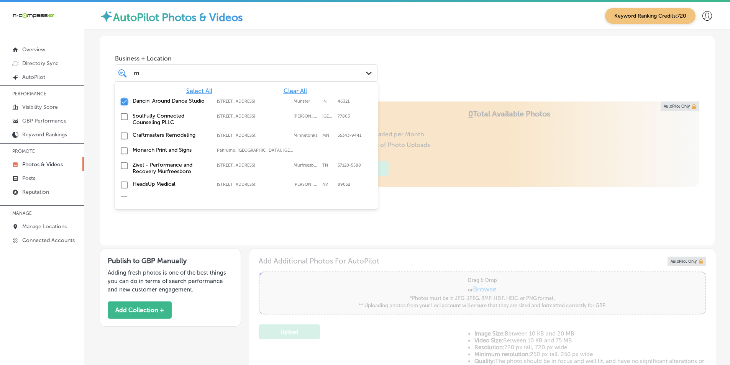
click at [127, 100] on input "checkbox" at bounding box center [124, 101] width 9 height 9
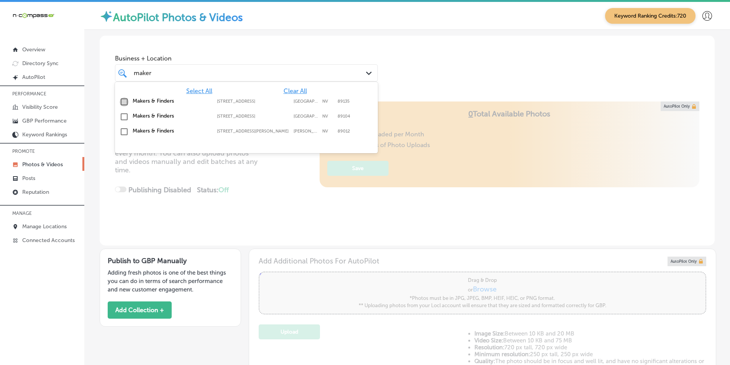
click at [125, 99] on input "checkbox" at bounding box center [124, 101] width 9 height 9
type input "maker"
click at [255, 187] on div "Locl AutoPilot takes photos uploaded to your Locl Photo Library and creates Col…" at bounding box center [407, 174] width 615 height 144
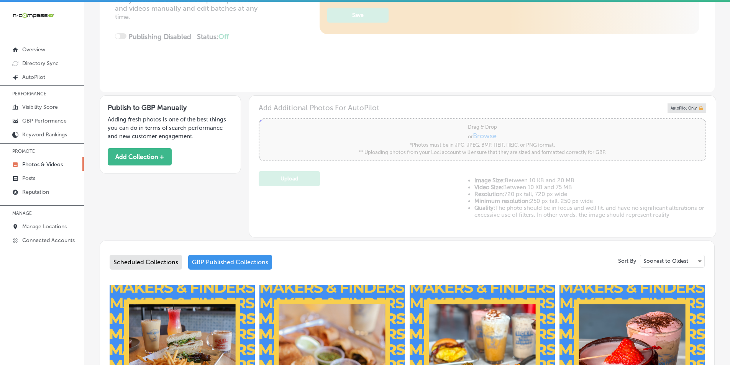
scroll to position [158, 0]
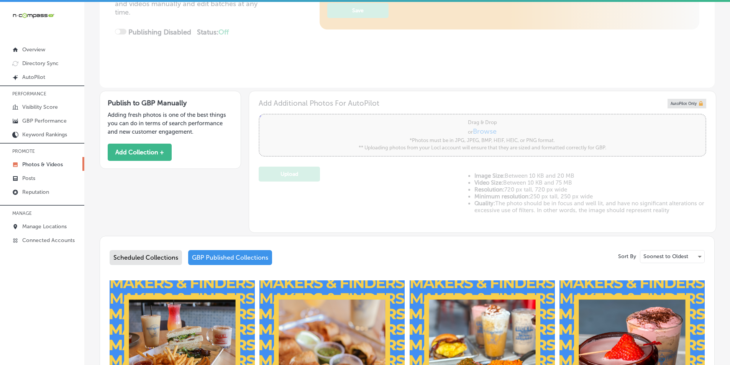
click at [158, 253] on div "Scheduled Collections" at bounding box center [146, 257] width 72 height 15
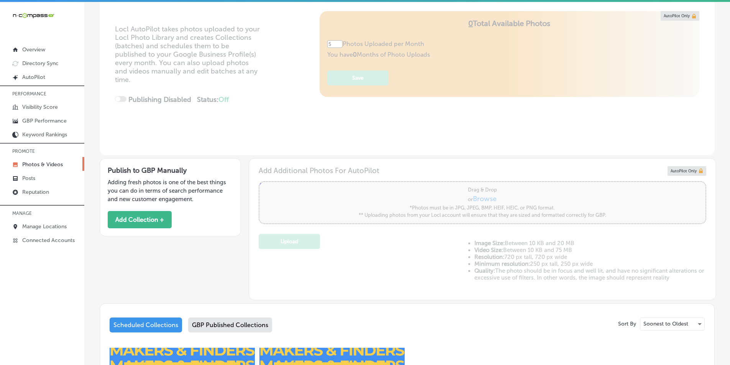
scroll to position [81, 0]
